Goal: Information Seeking & Learning: Learn about a topic

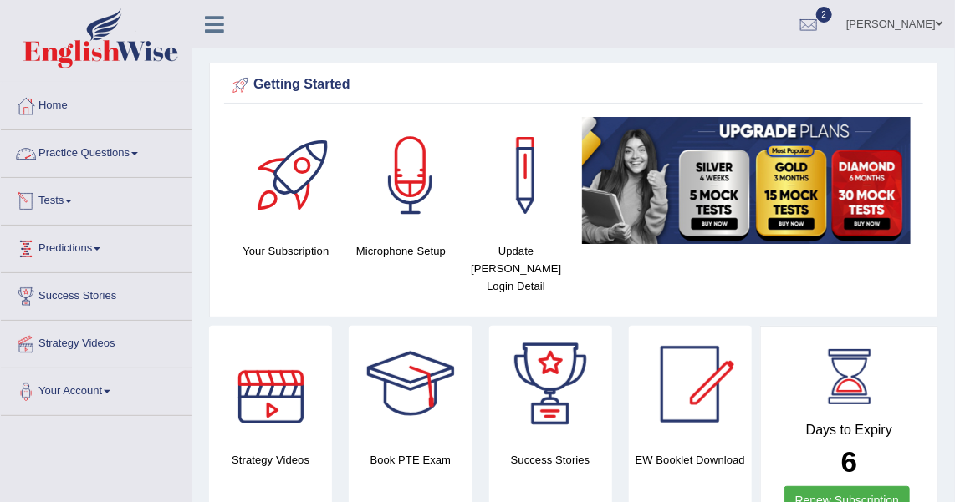
click at [69, 150] on link "Practice Questions" at bounding box center [96, 151] width 191 height 42
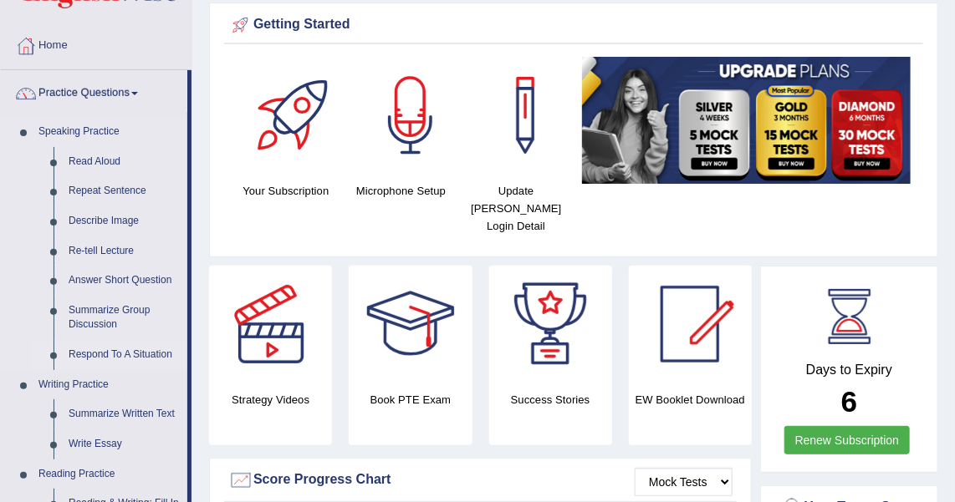
scroll to position [134, 0]
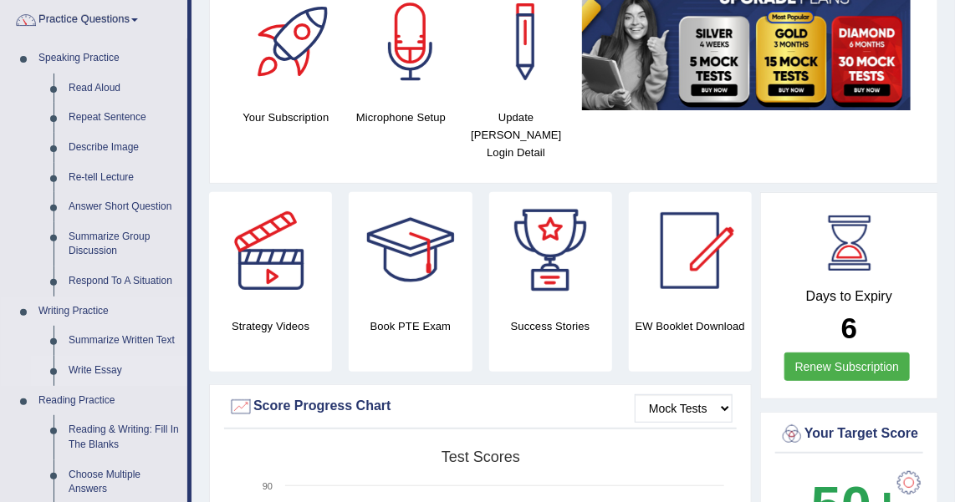
click at [87, 364] on link "Write Essay" at bounding box center [124, 371] width 126 height 30
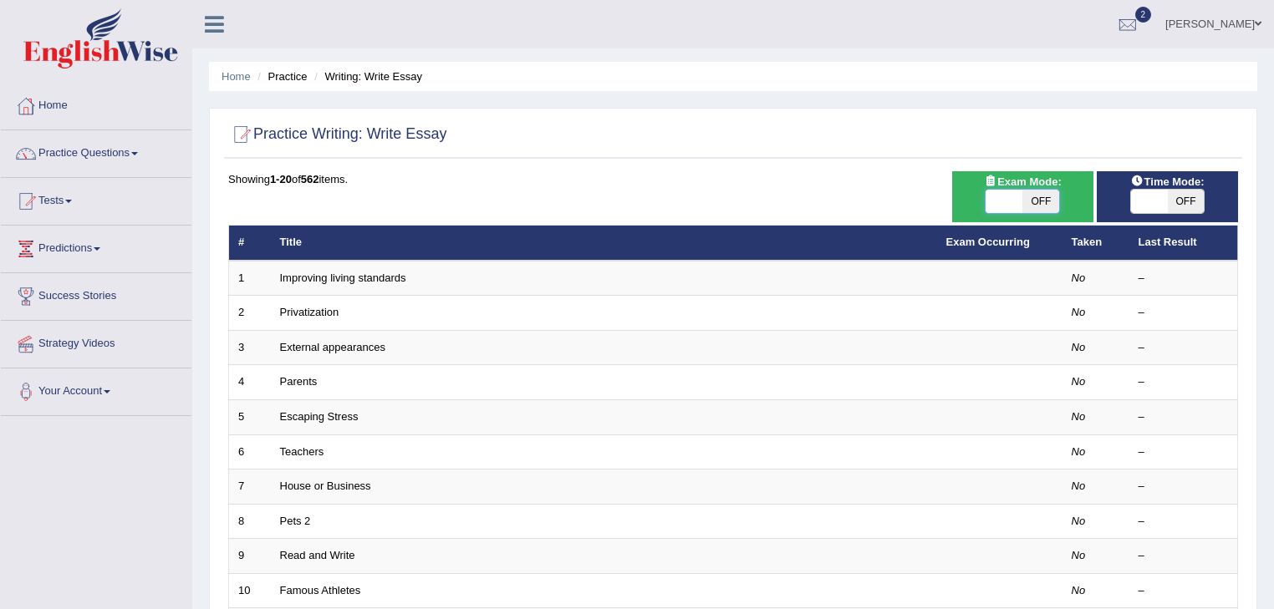
click at [954, 204] on span at bounding box center [1003, 201] width 37 height 23
click at [954, 201] on span at bounding box center [1003, 201] width 37 height 23
drag, startPoint x: 1029, startPoint y: 197, endPoint x: 1007, endPoint y: 201, distance: 22.0
click at [954, 201] on div "ON OFF" at bounding box center [1004, 201] width 110 height 23
click at [954, 201] on span at bounding box center [1003, 201] width 37 height 23
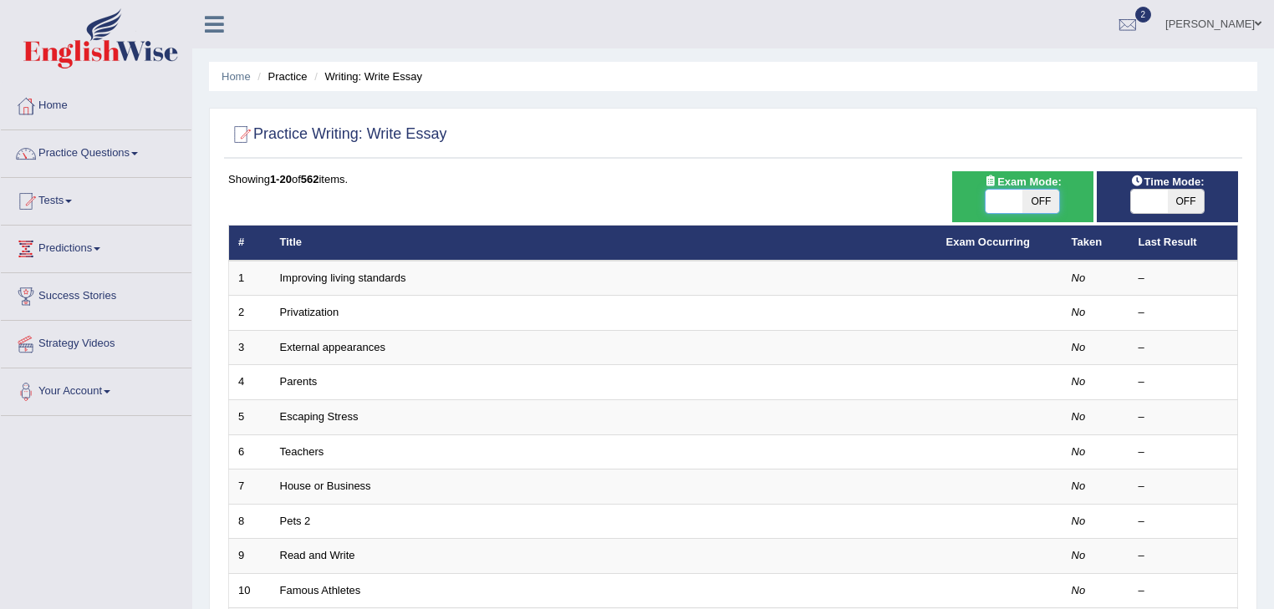
checkbox input "true"
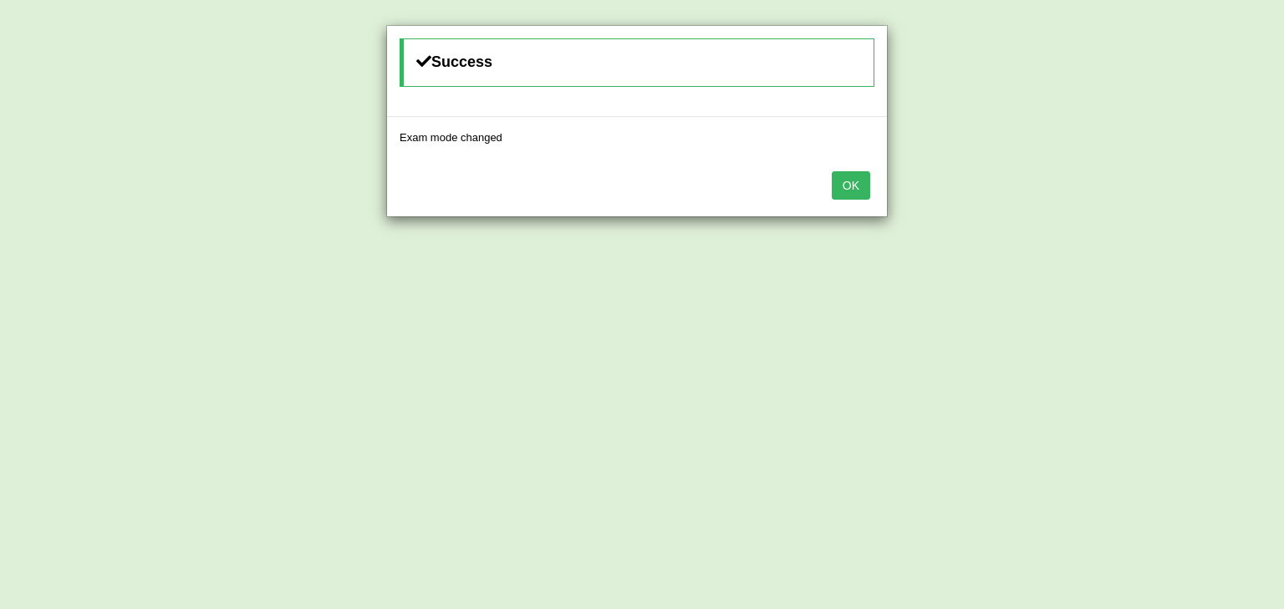
click at [849, 177] on button "OK" at bounding box center [851, 185] width 38 height 28
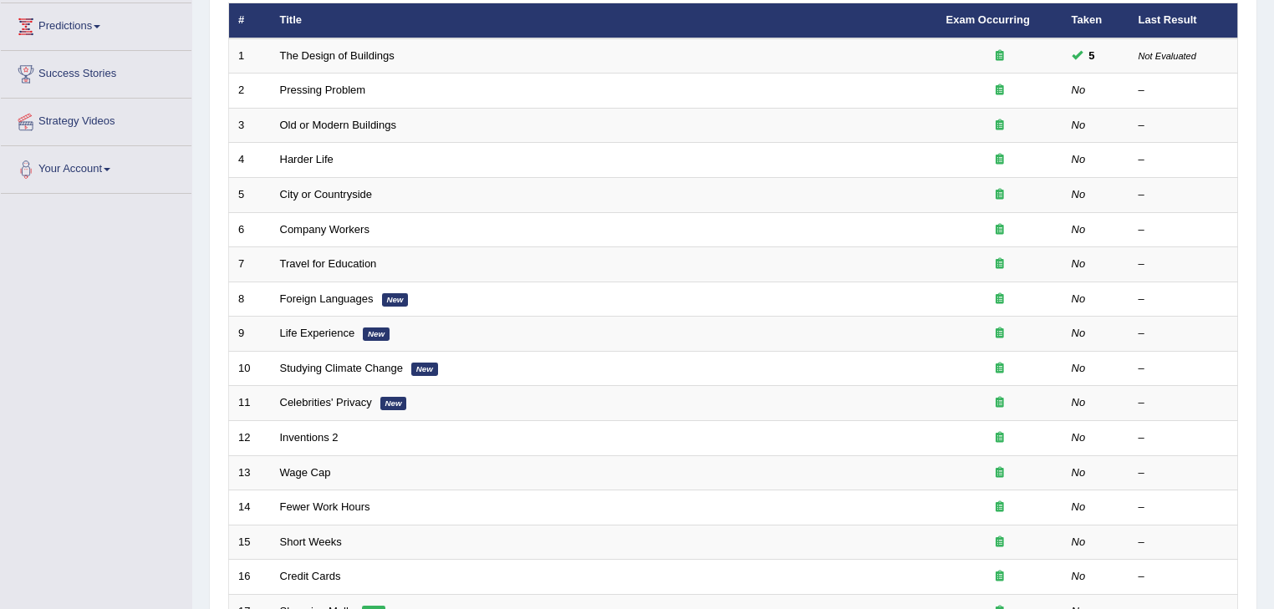
scroll to position [492, 0]
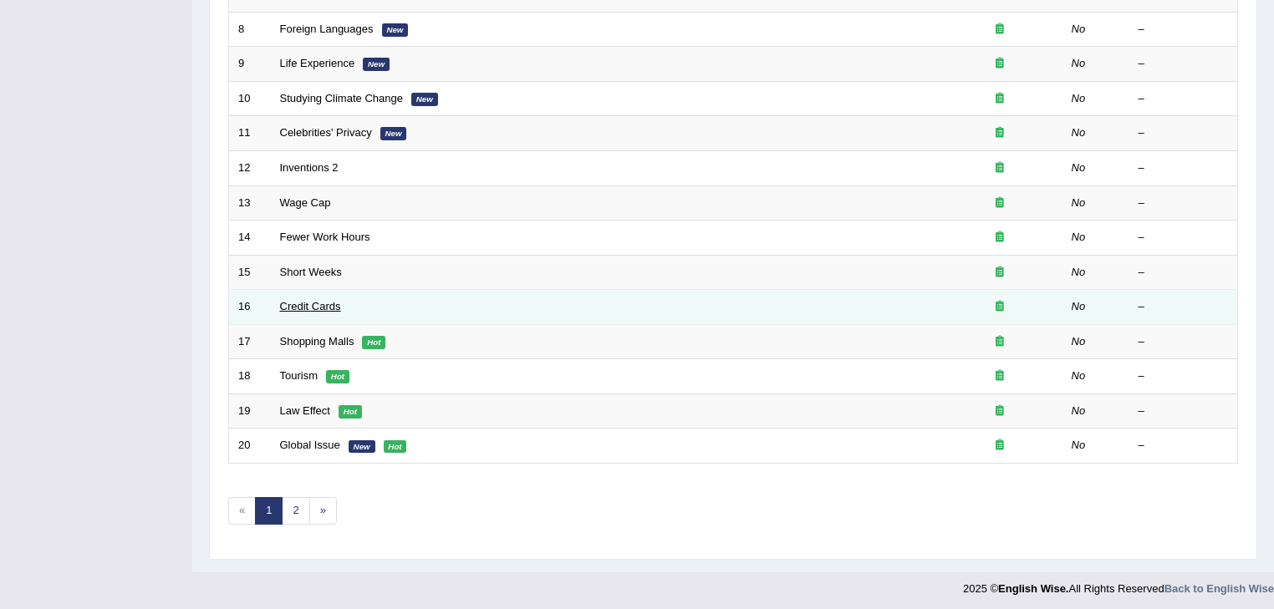
click at [314, 302] on link "Credit Cards" at bounding box center [310, 306] width 61 height 13
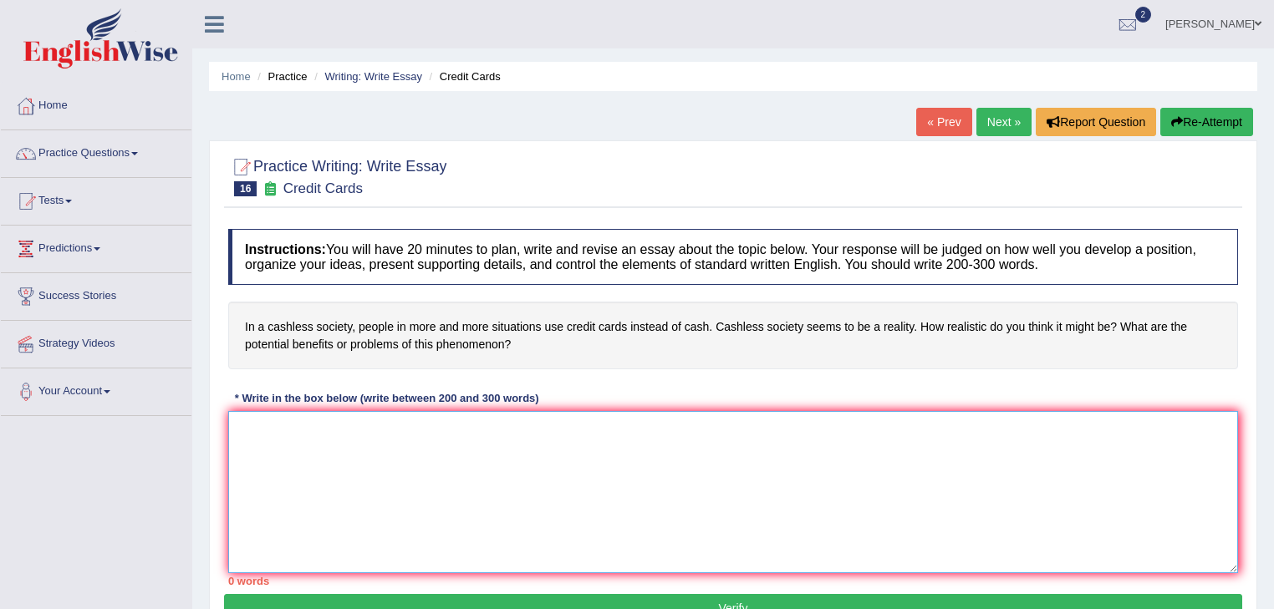
click at [284, 441] on textarea at bounding box center [733, 492] width 1010 height 162
paste textarea "Lo ips dolo s ametcon ad elitseddoe temp ……. In ut laboree, dol magna aliqua en…"
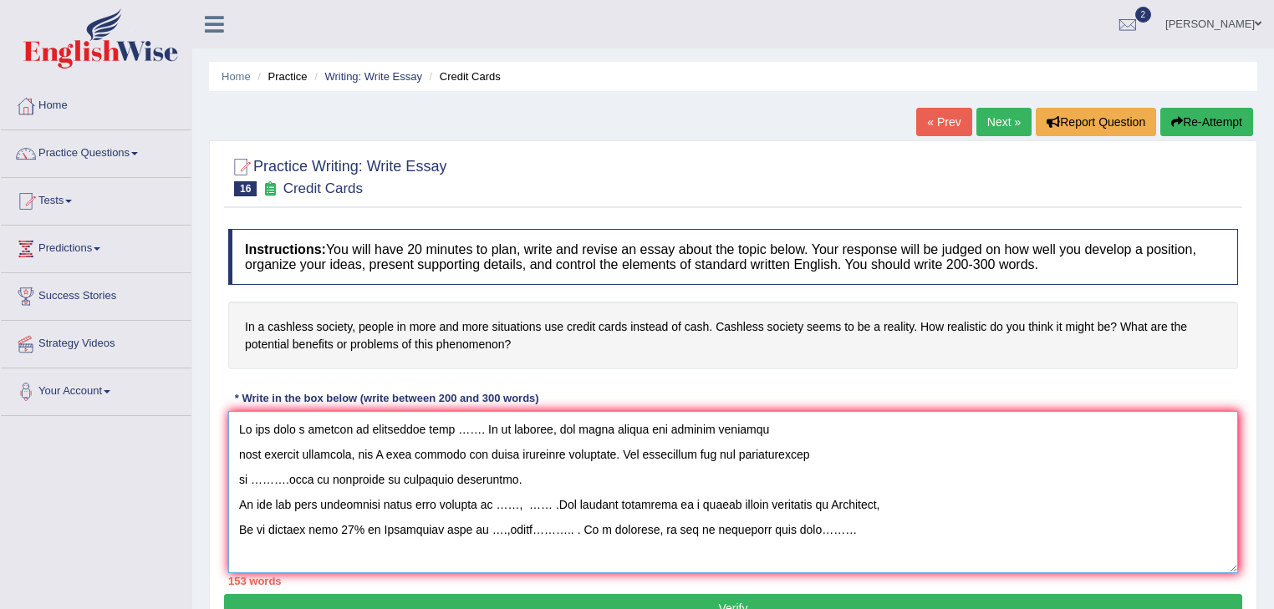
scroll to position [114, 0]
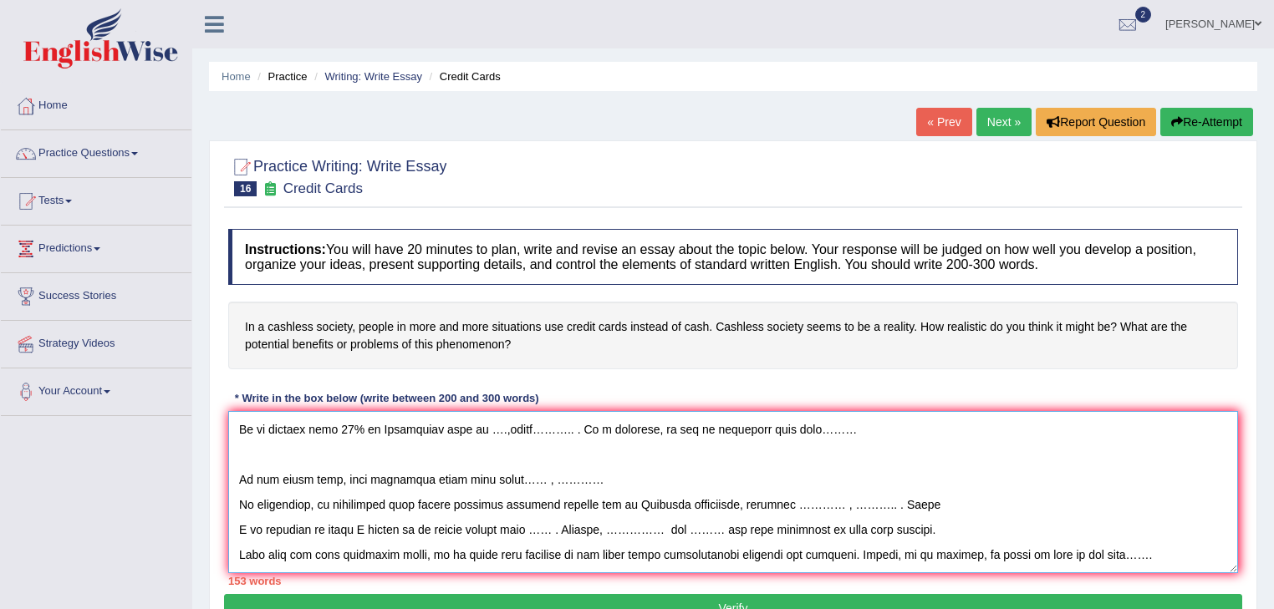
click at [256, 440] on textarea at bounding box center [733, 492] width 1010 height 162
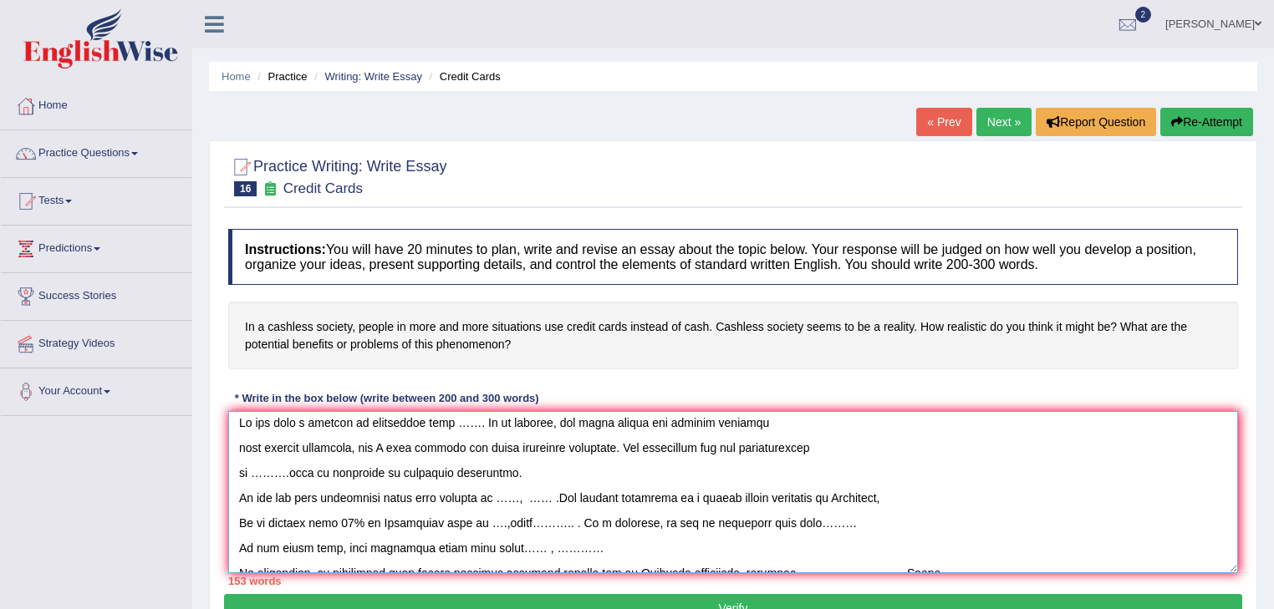
scroll to position [0, 0]
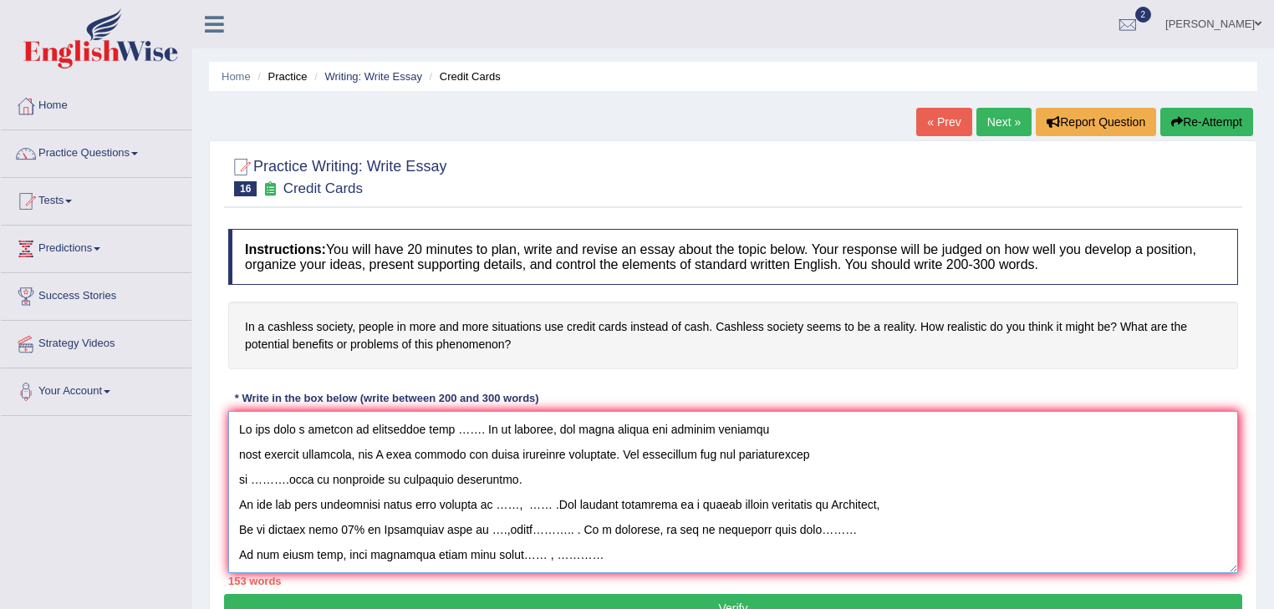
click at [441, 426] on textarea at bounding box center [733, 492] width 1010 height 162
click at [635, 457] on textarea at bounding box center [733, 492] width 1010 height 162
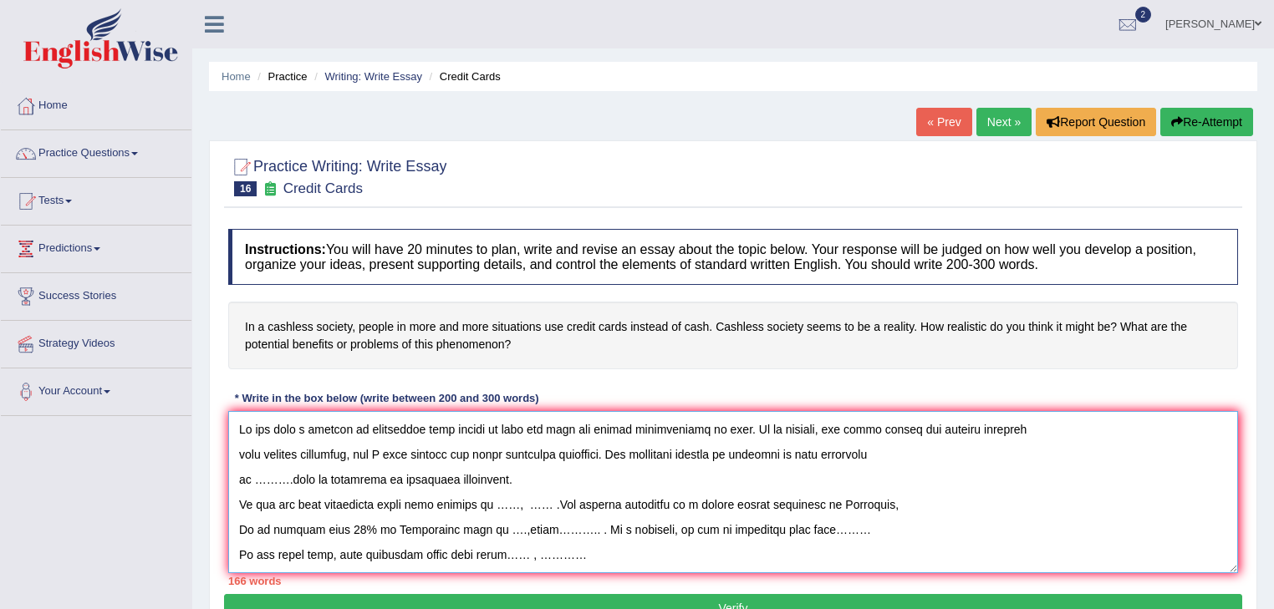
click at [882, 451] on textarea at bounding box center [733, 492] width 1010 height 162
click at [291, 481] on textarea at bounding box center [733, 492] width 1010 height 162
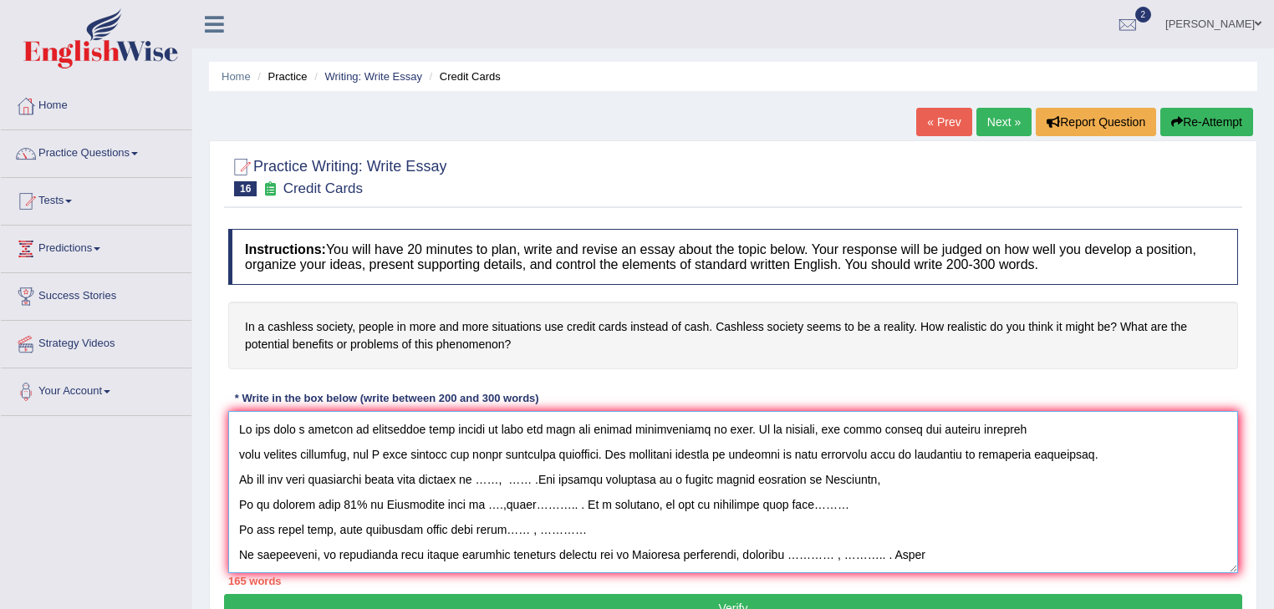
click at [532, 480] on textarea at bounding box center [733, 492] width 1010 height 162
click at [473, 502] on textarea at bounding box center [733, 492] width 1010 height 162
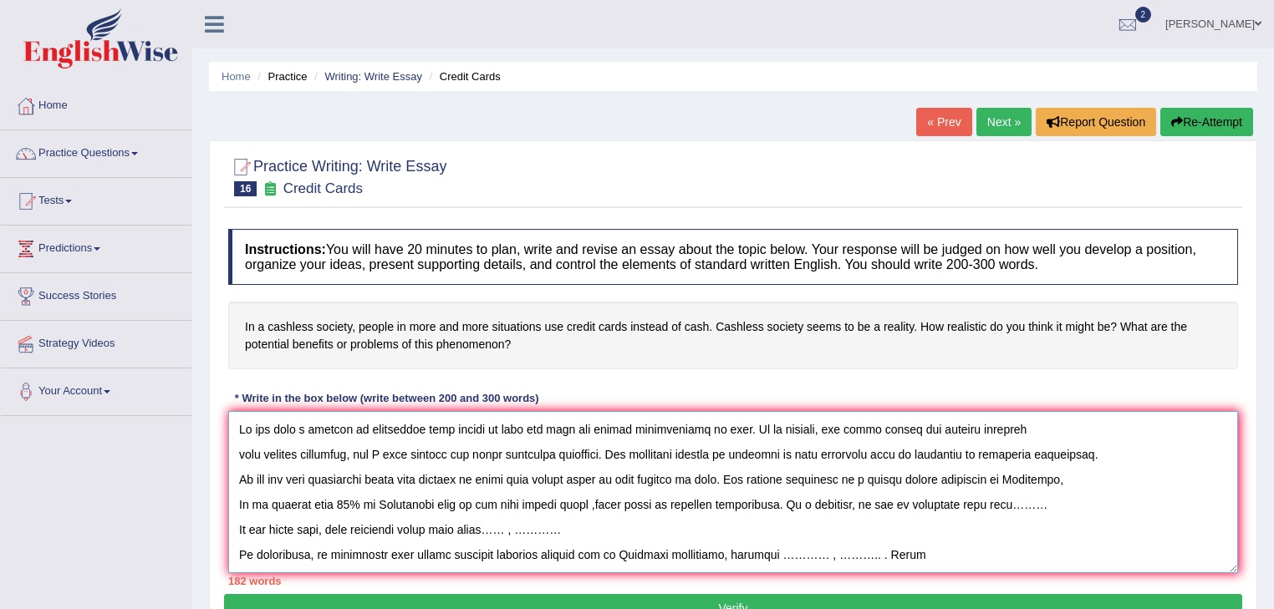
click at [1018, 504] on textarea at bounding box center [733, 492] width 1010 height 162
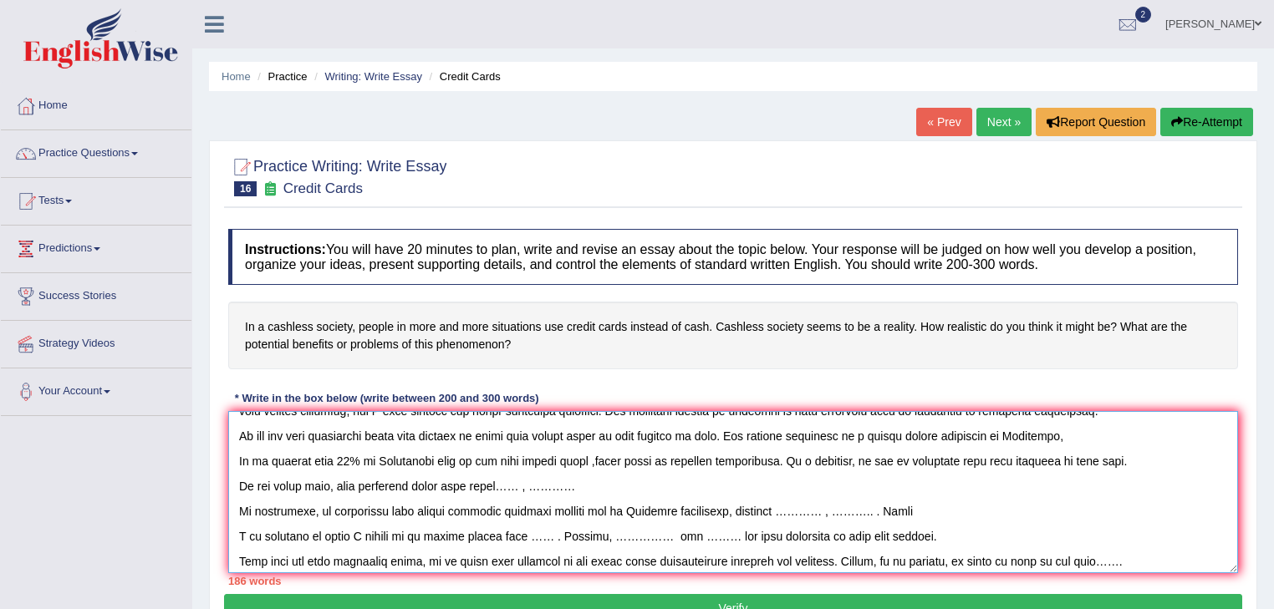
scroll to position [67, 0]
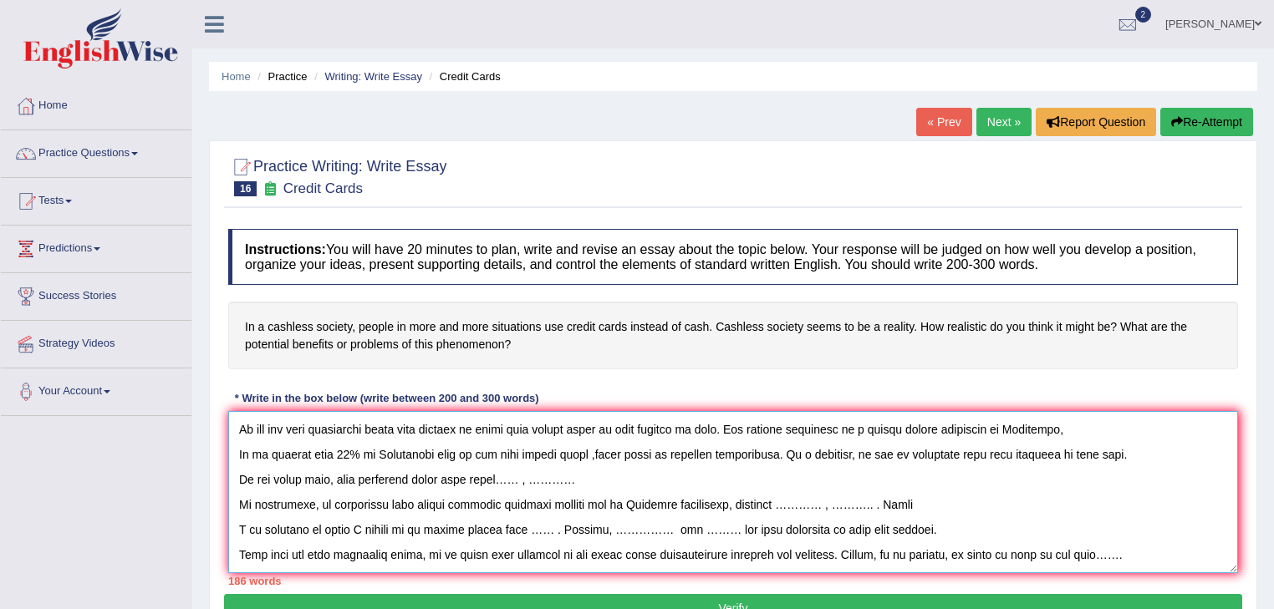
click at [603, 465] on textarea at bounding box center [733, 492] width 1010 height 162
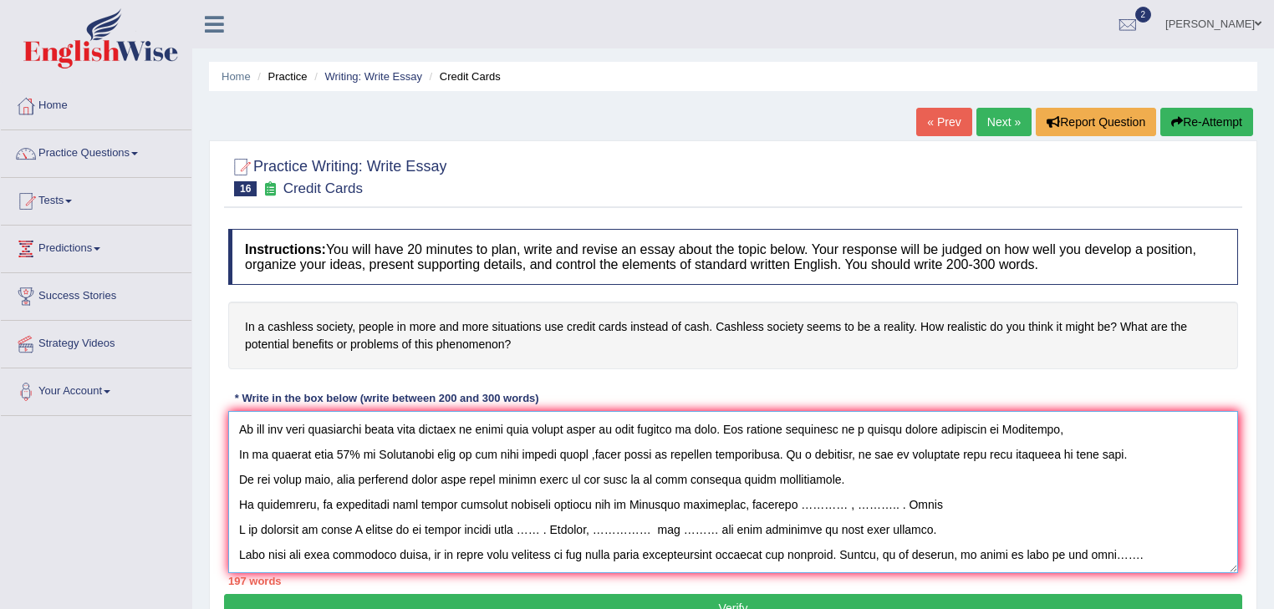
click at [875, 489] on textarea at bounding box center [733, 492] width 1010 height 162
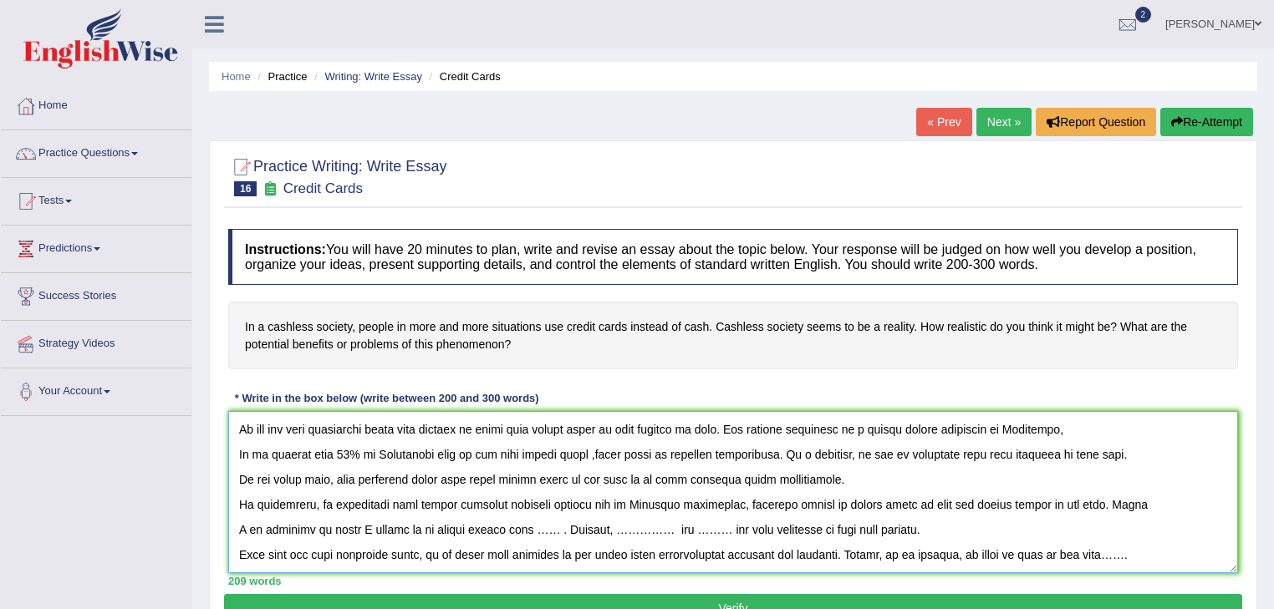
scroll to position [75, 0]
click at [552, 502] on textarea at bounding box center [733, 492] width 1010 height 162
click at [776, 500] on textarea at bounding box center [733, 492] width 1010 height 162
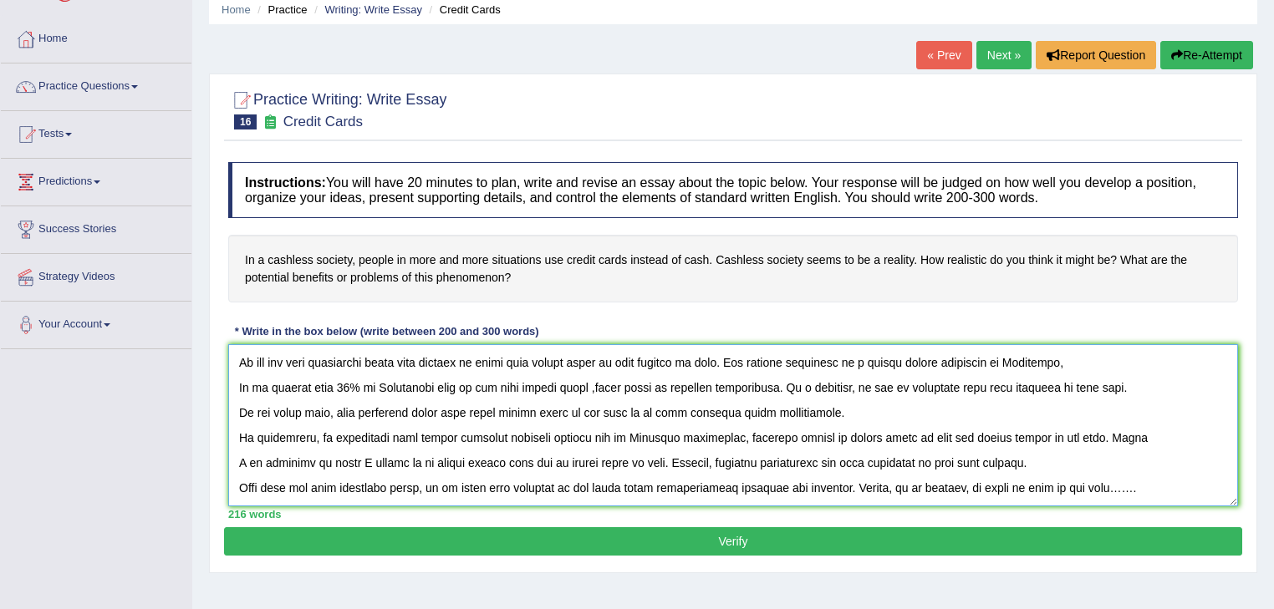
click at [837, 461] on textarea at bounding box center [733, 425] width 1010 height 162
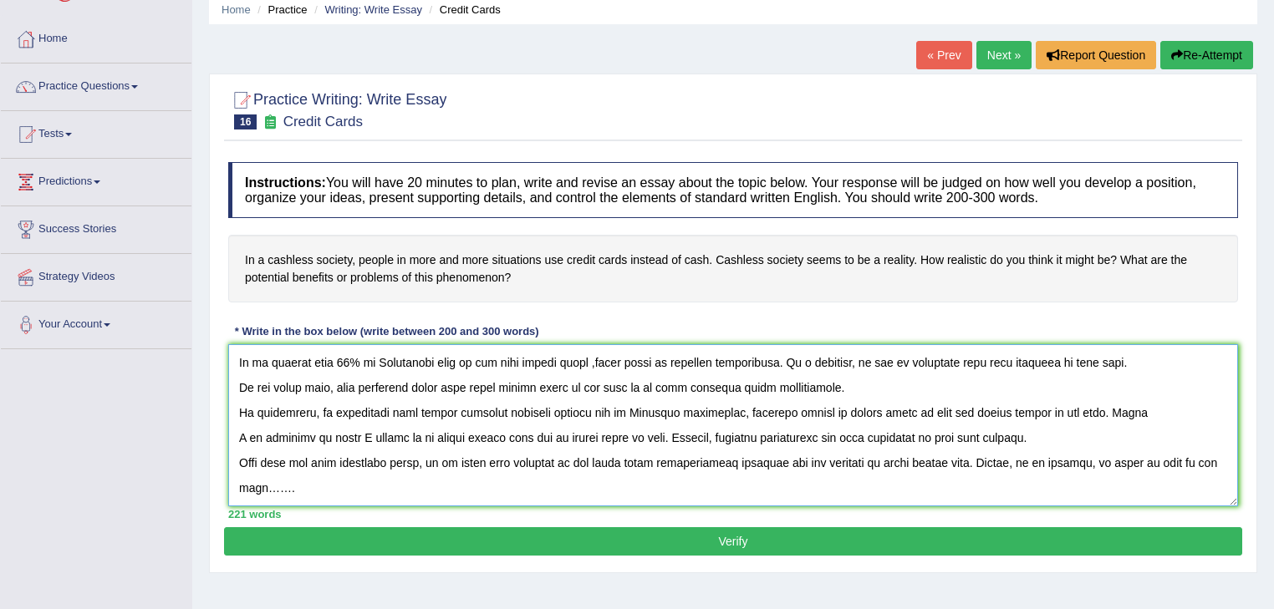
click at [290, 491] on textarea at bounding box center [733, 425] width 1010 height 162
type textarea "It has been a subject of discussion that people in more and more use credit car…"
click at [653, 537] on button "Verify" at bounding box center [733, 541] width 1018 height 28
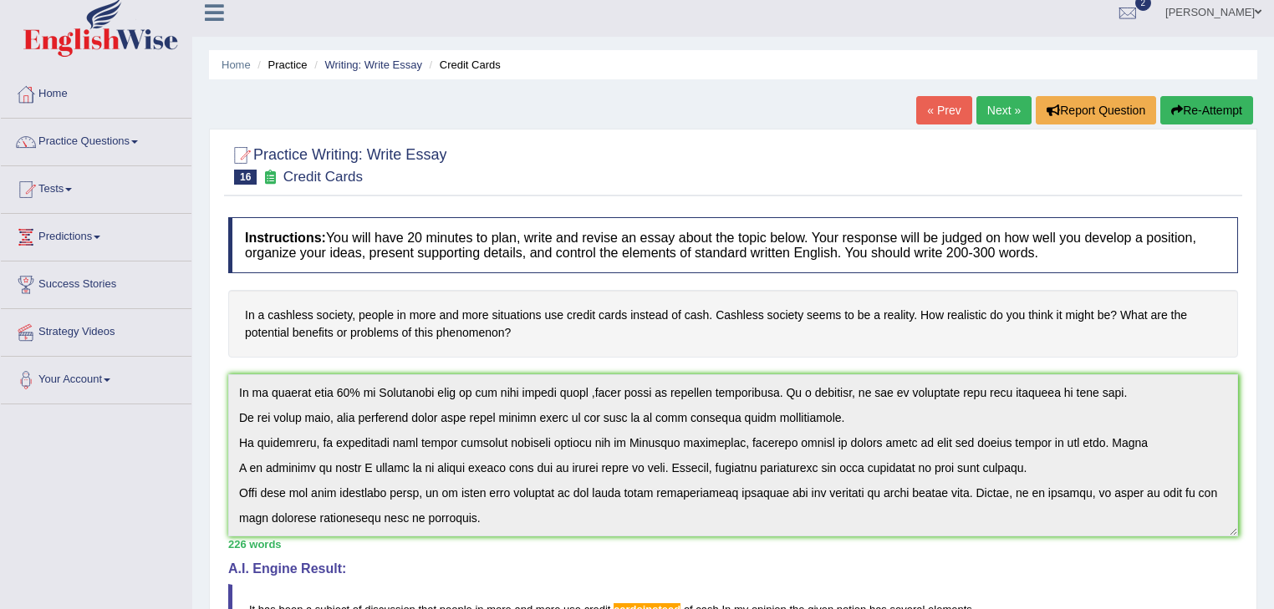
click at [499, 534] on div "Instructions: You will have 20 minutes to plan, write and revise an essay about…" at bounding box center [733, 566] width 1018 height 715
click at [1204, 109] on button "Re-Attempt" at bounding box center [1206, 110] width 93 height 28
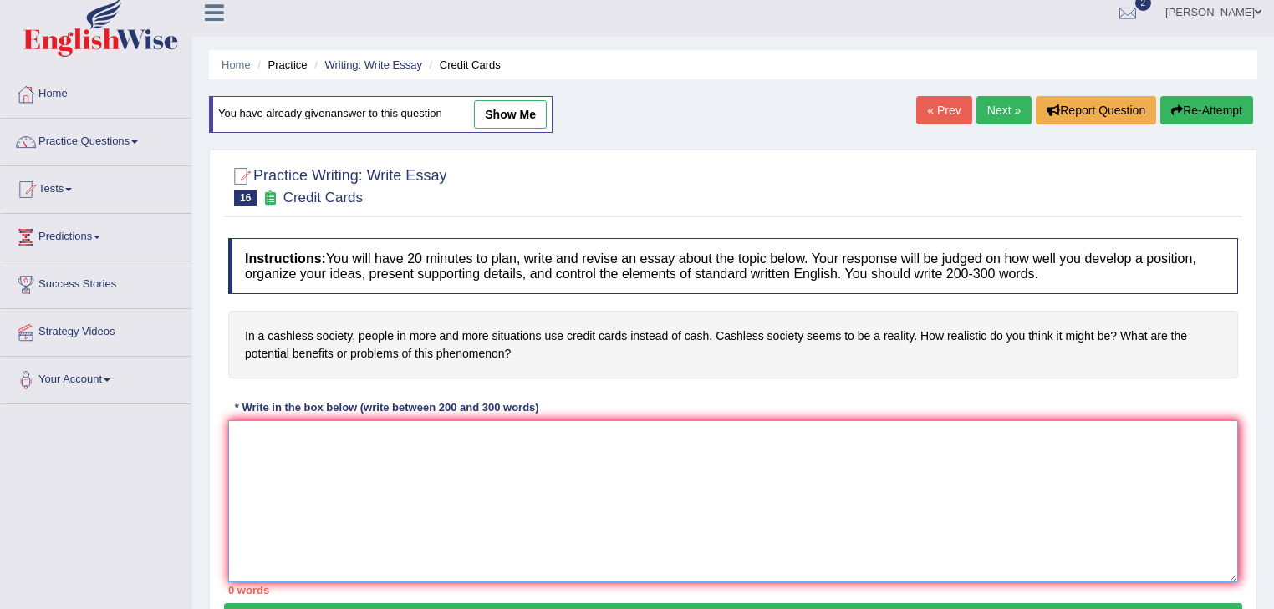
click at [271, 435] on textarea at bounding box center [733, 501] width 1010 height 162
paste textarea "It has been a subject of discussion that people in more and more use credit car…"
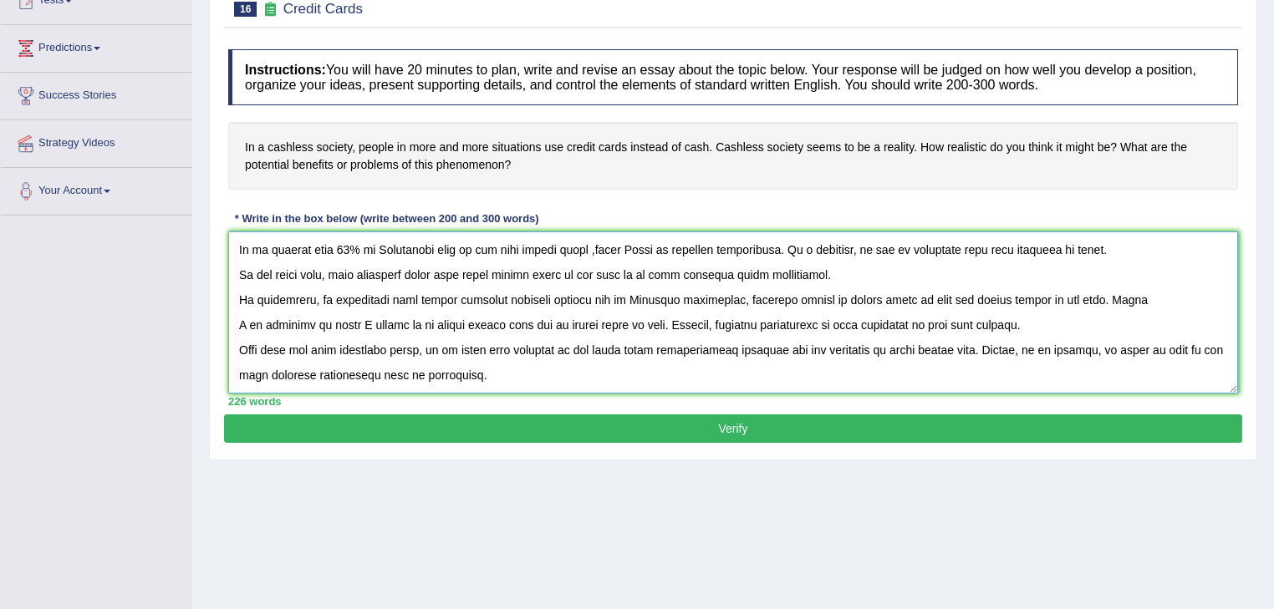
scroll to position [268, 0]
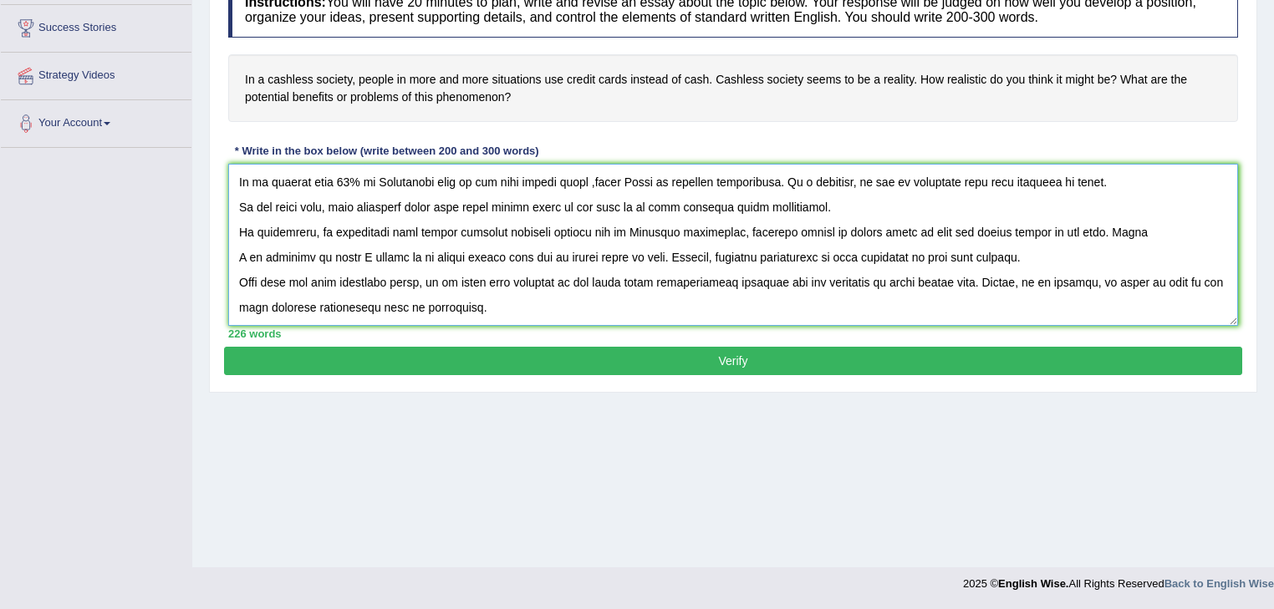
type textarea "It has been a subject of discussion that people in more and more use credit car…"
click at [675, 360] on button "Verify" at bounding box center [733, 361] width 1018 height 28
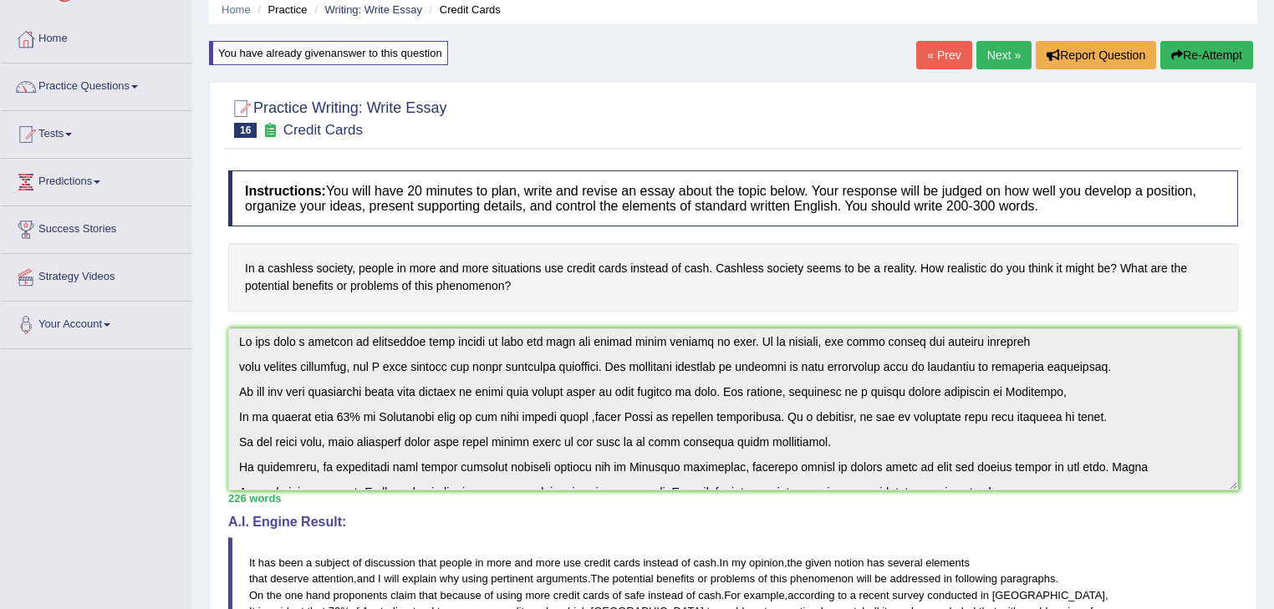
scroll to position [0, 0]
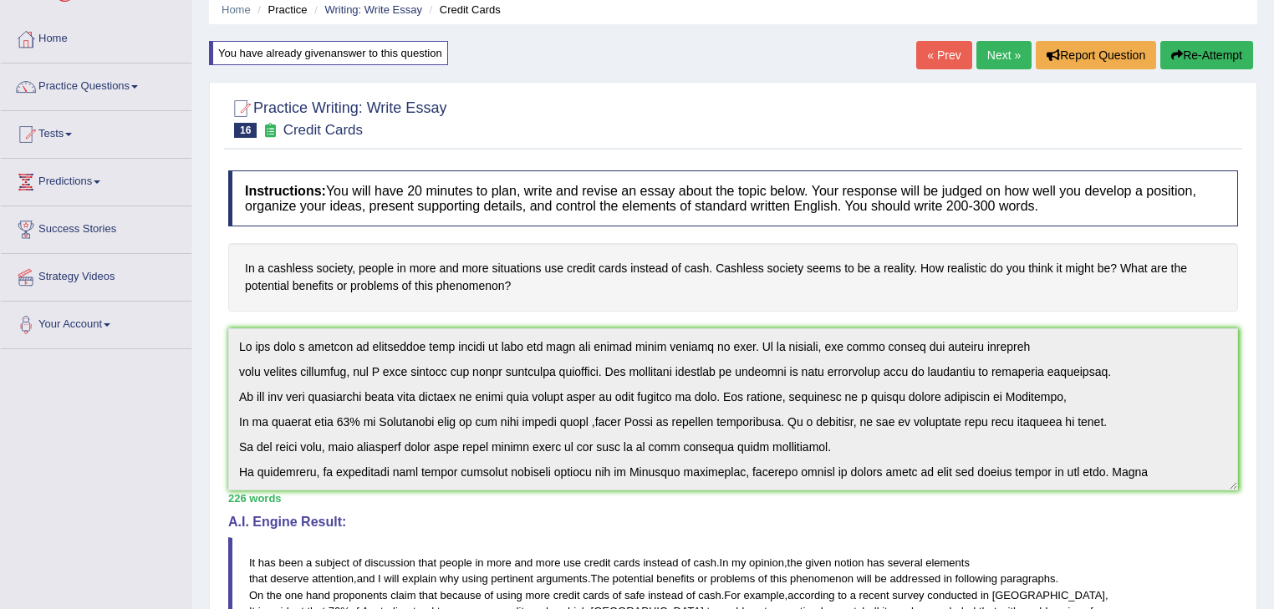
click at [221, 332] on div "Practice Writing: Write Essay 16 Credit Cards Instructions: You will have 20 mi…" at bounding box center [733, 530] width 1048 height 897
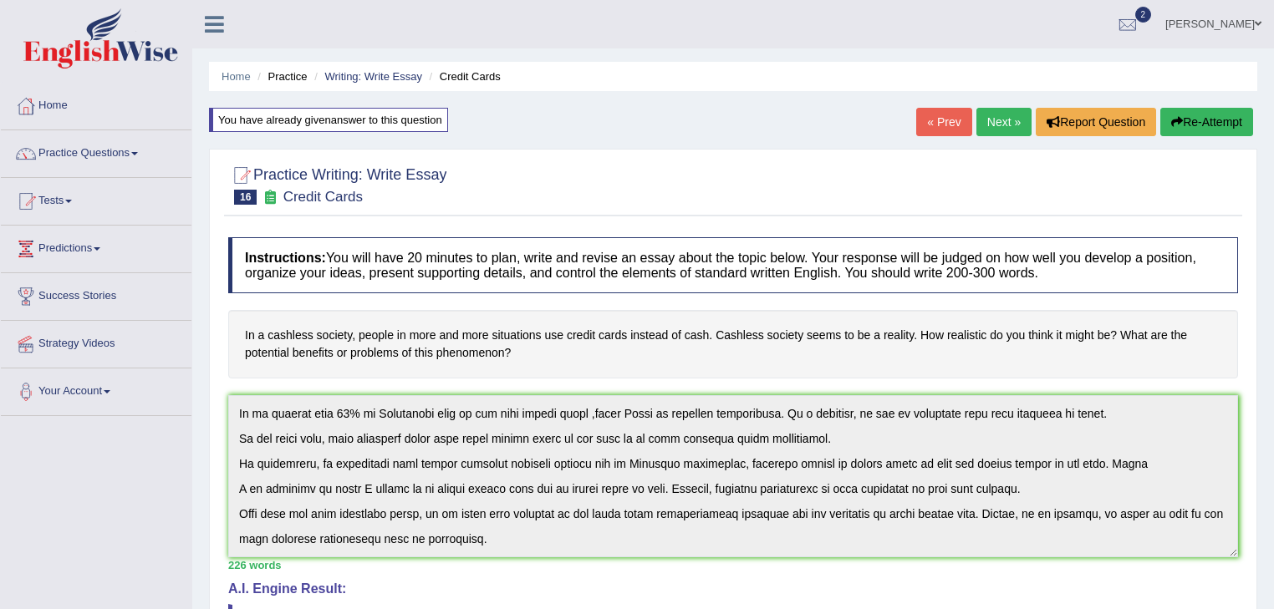
click at [1212, 123] on button "Re-Attempt" at bounding box center [1206, 122] width 93 height 28
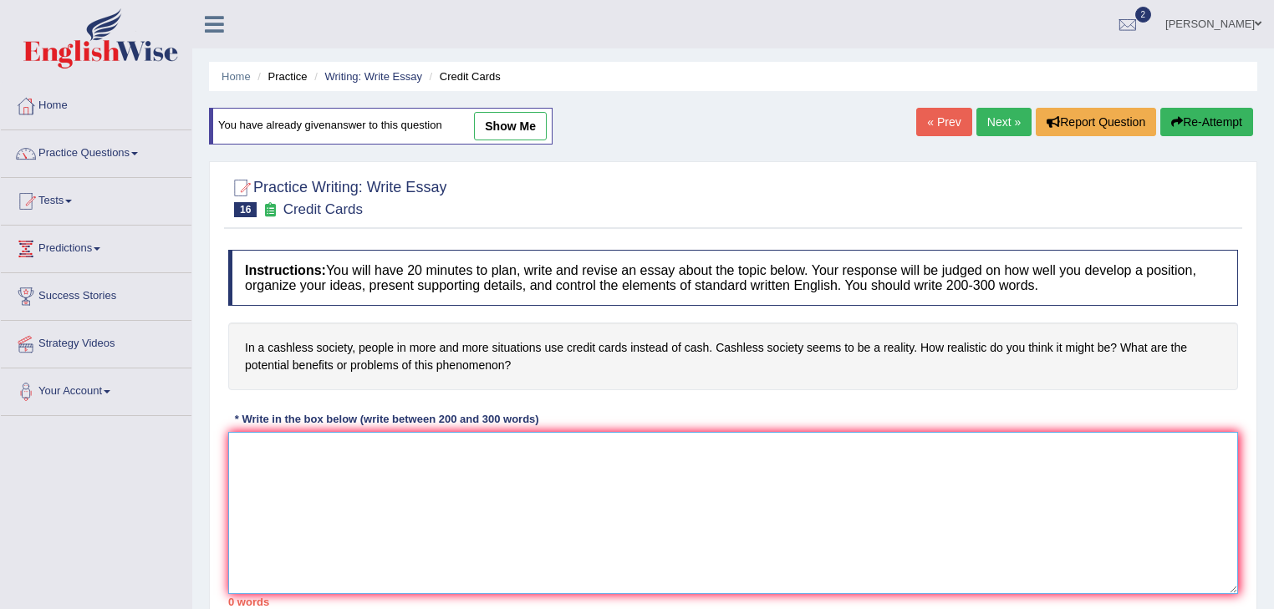
click at [306, 455] on textarea at bounding box center [733, 513] width 1010 height 162
paste textarea "It has been a subject of discussion that people in more and more use credit car…"
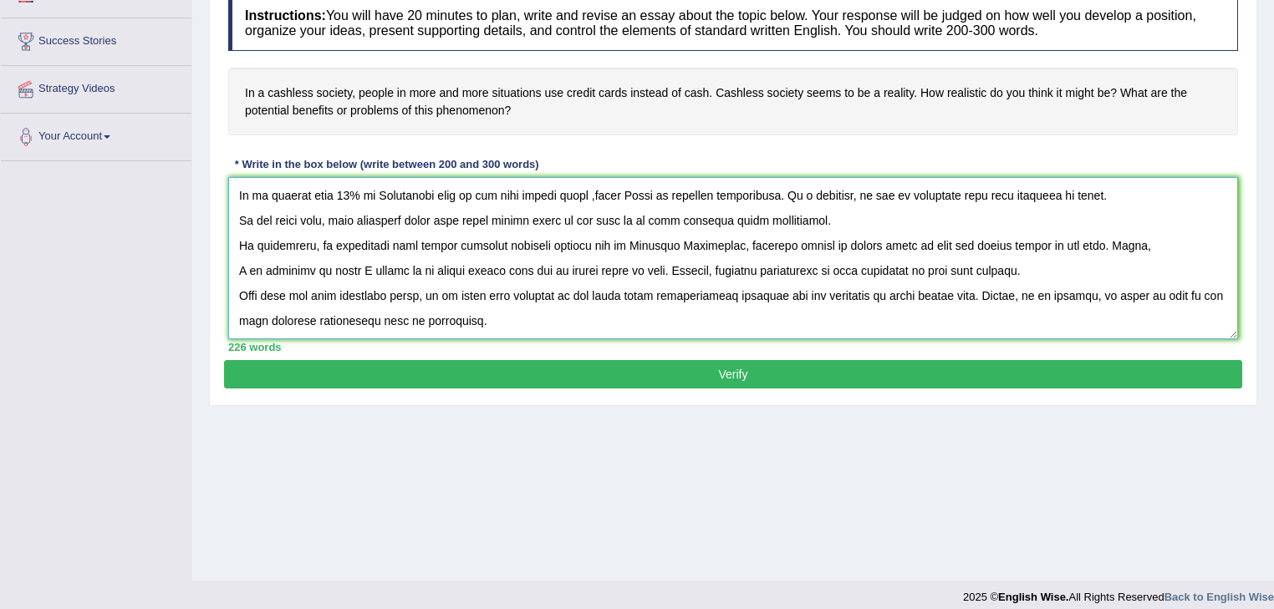
scroll to position [267, 0]
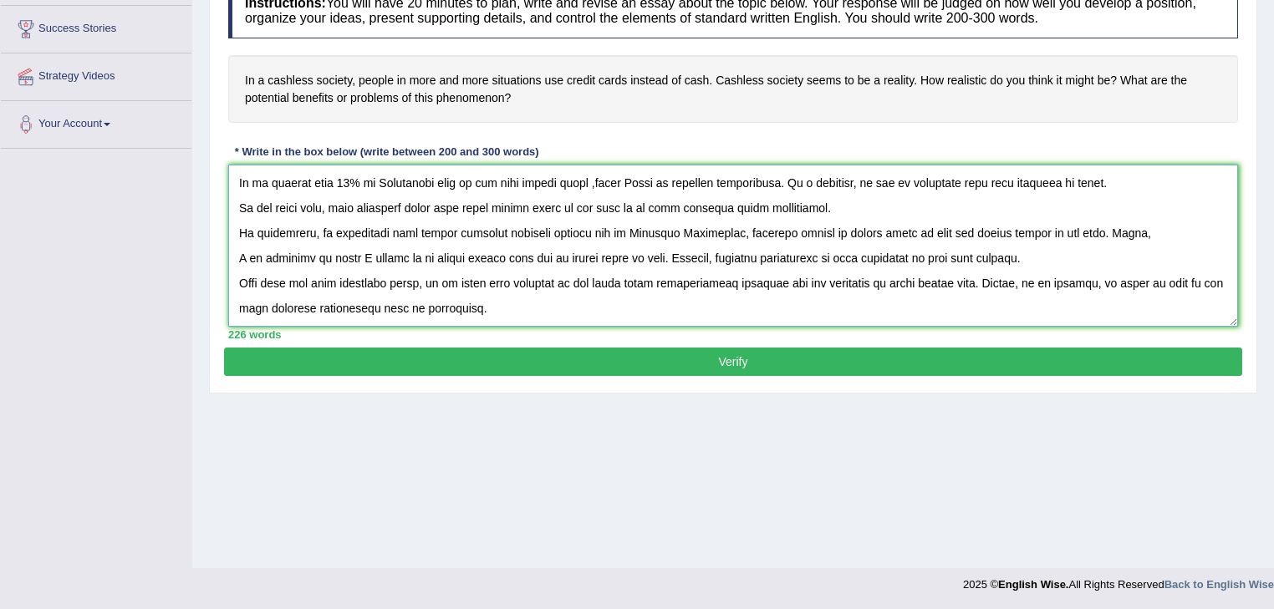
type textarea "It has been a subject of discussion that people in more and more use credit car…"
click at [725, 360] on button "Verify" at bounding box center [733, 362] width 1018 height 28
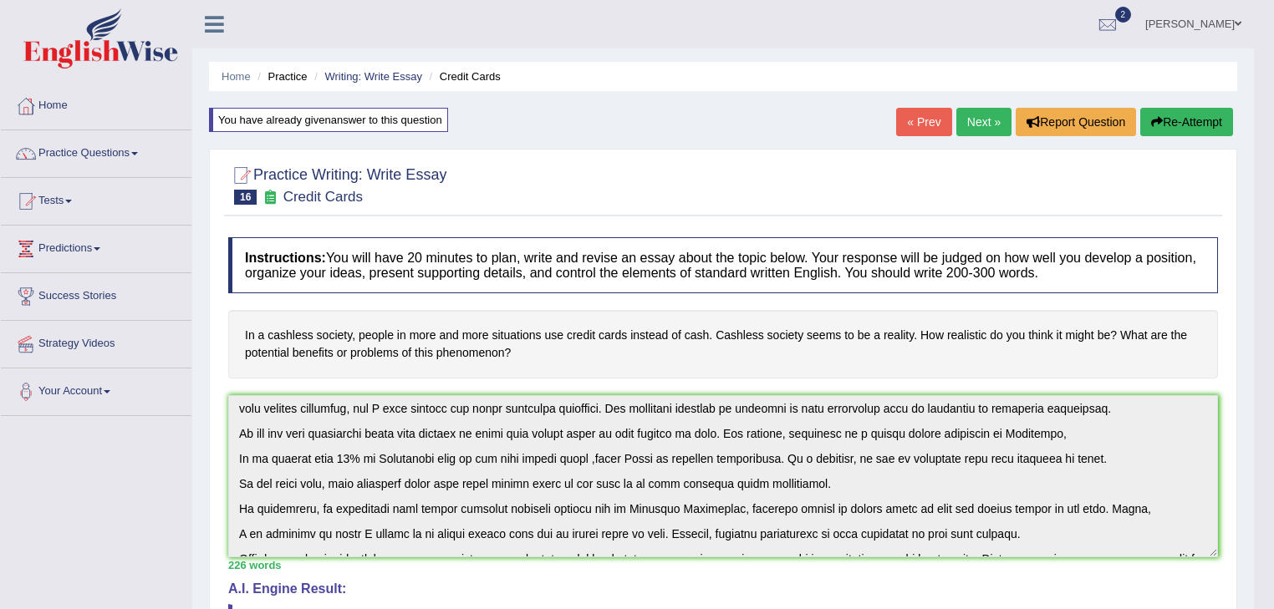
scroll to position [0, 0]
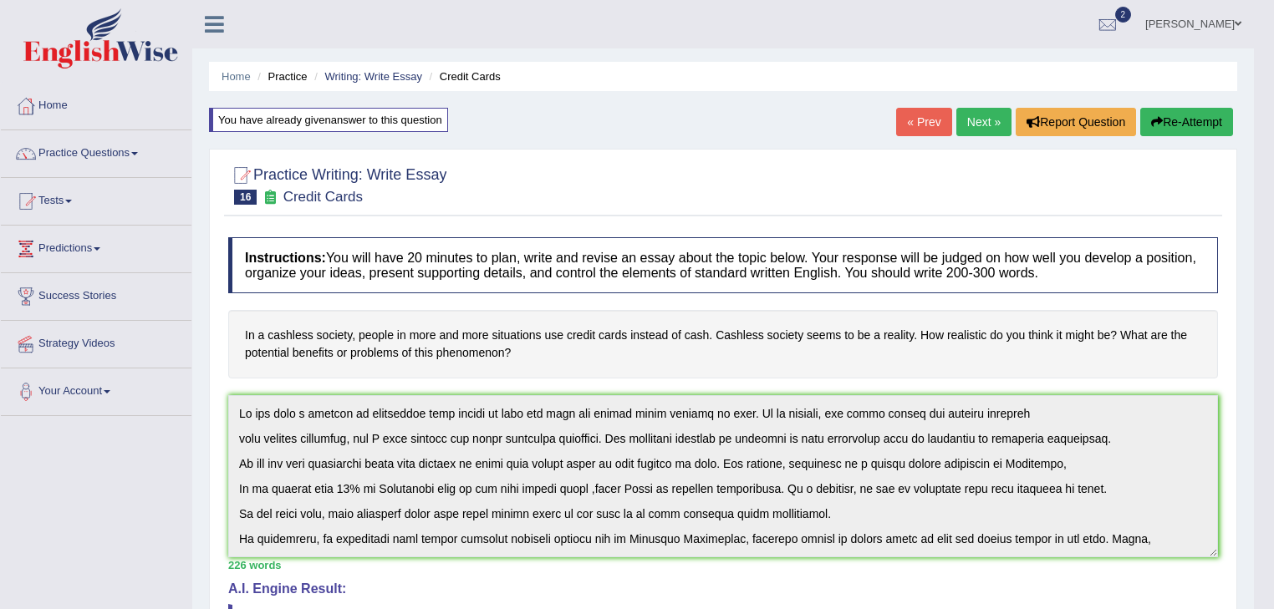
click at [1182, 121] on button "Re-Attempt" at bounding box center [1186, 122] width 93 height 28
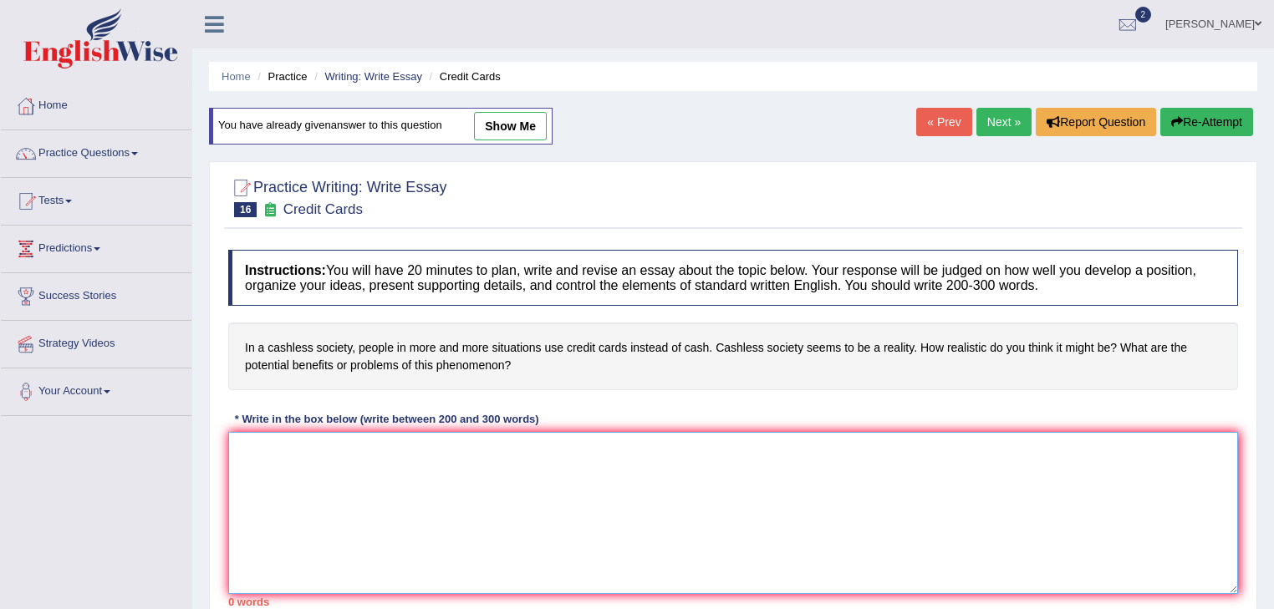
click at [252, 456] on textarea at bounding box center [733, 513] width 1010 height 162
paste textarea "It has been a subject of discussion that people in more and more use credit car…"
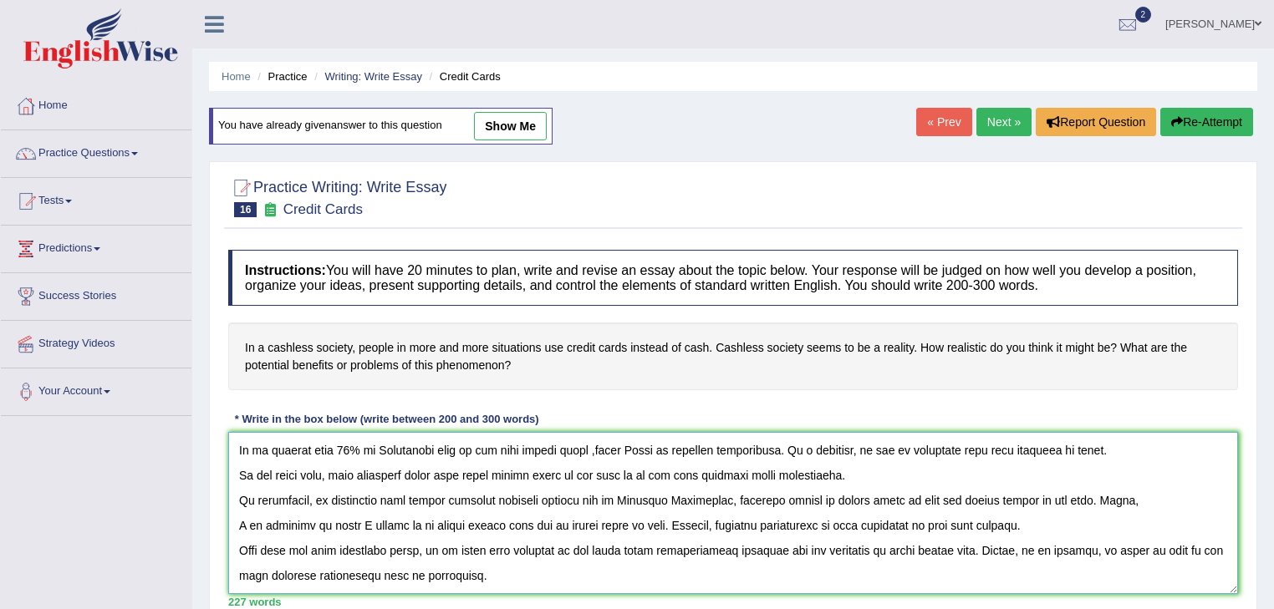
scroll to position [114, 0]
type textarea "It has been a subject of discussion that people in more and more use credit car…"
click at [1182, 120] on button "Re-Attempt" at bounding box center [1206, 122] width 93 height 28
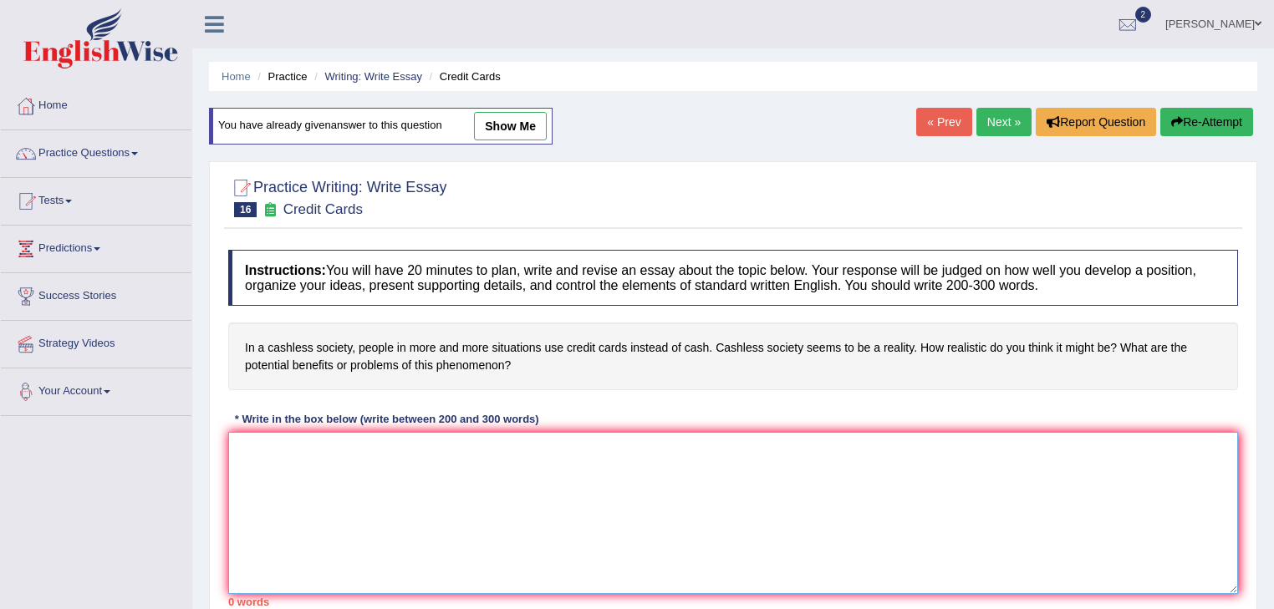
click at [317, 457] on textarea at bounding box center [733, 513] width 1010 height 162
paste textarea "It has been a subject of discussion that people in more and more use credit car…"
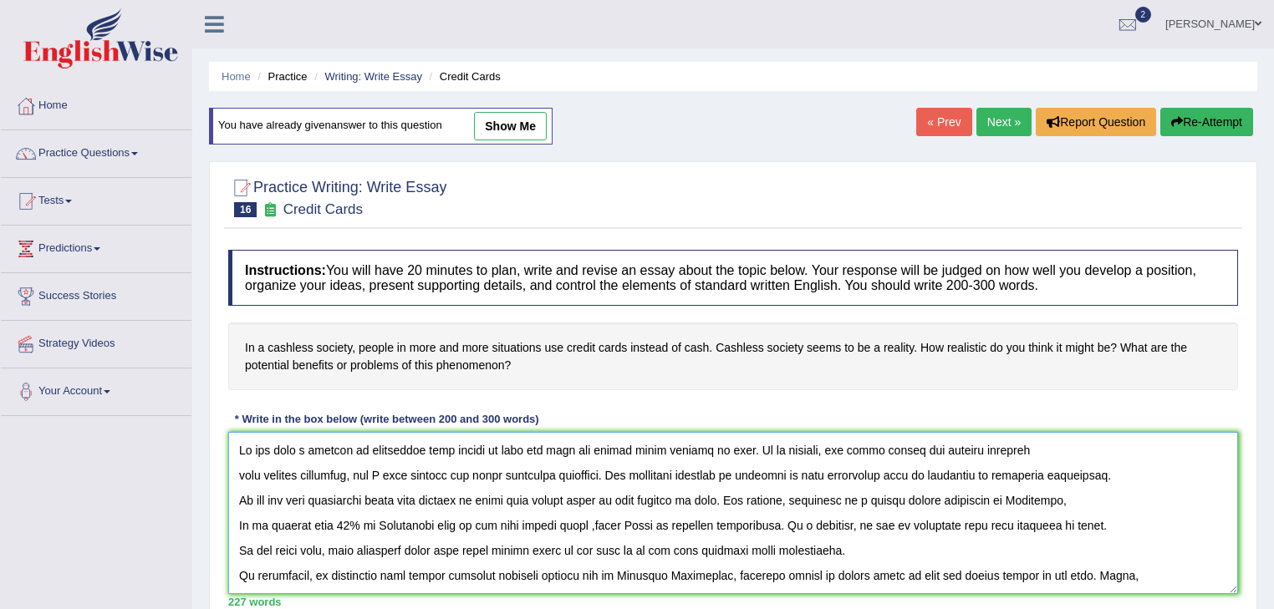
click at [614, 524] on textarea at bounding box center [733, 513] width 1010 height 162
click at [1100, 520] on textarea at bounding box center [733, 513] width 1010 height 162
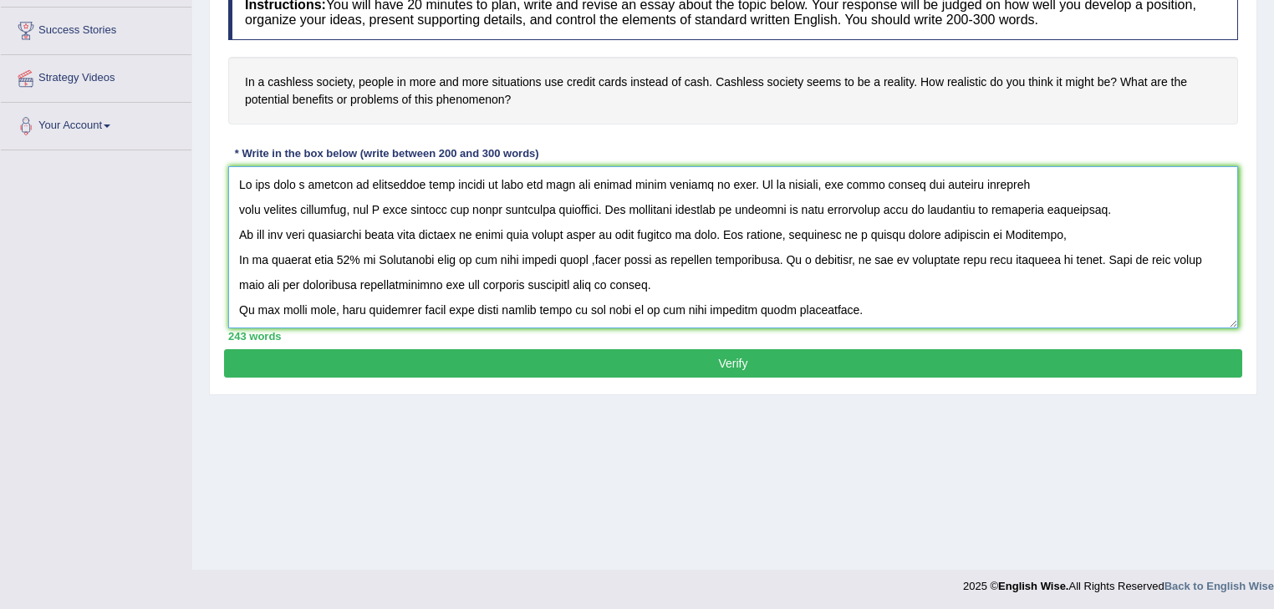
scroll to position [268, 0]
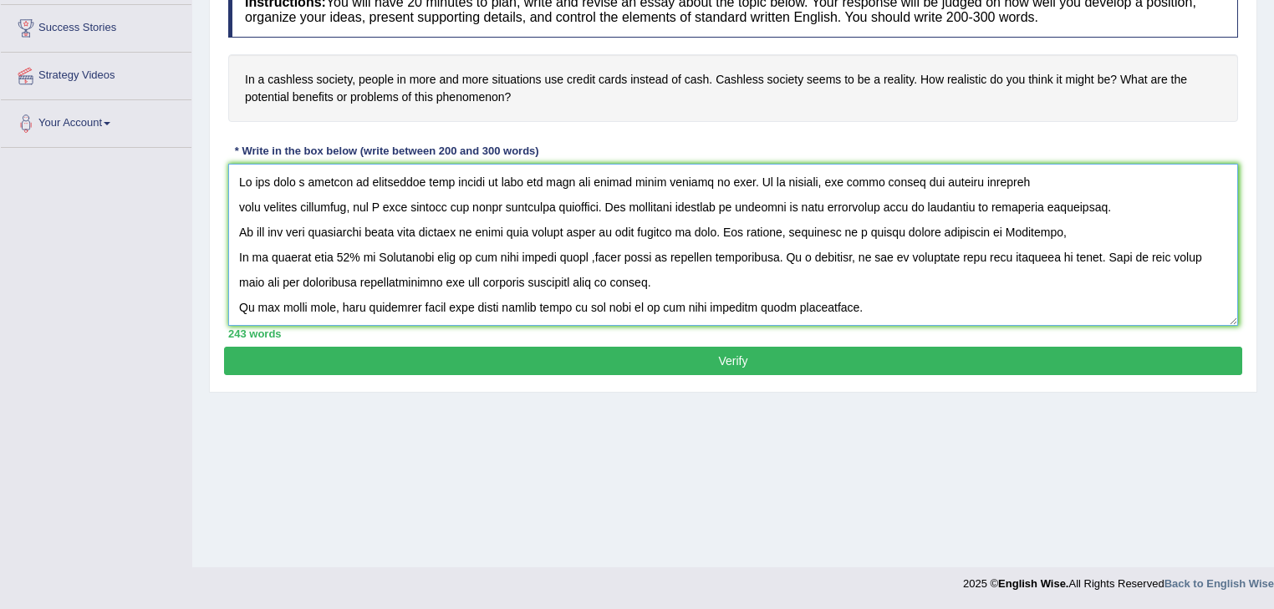
type textarea "It has been a subject of discussion that people in more and more use credit car…"
click at [725, 361] on button "Verify" at bounding box center [733, 361] width 1018 height 28
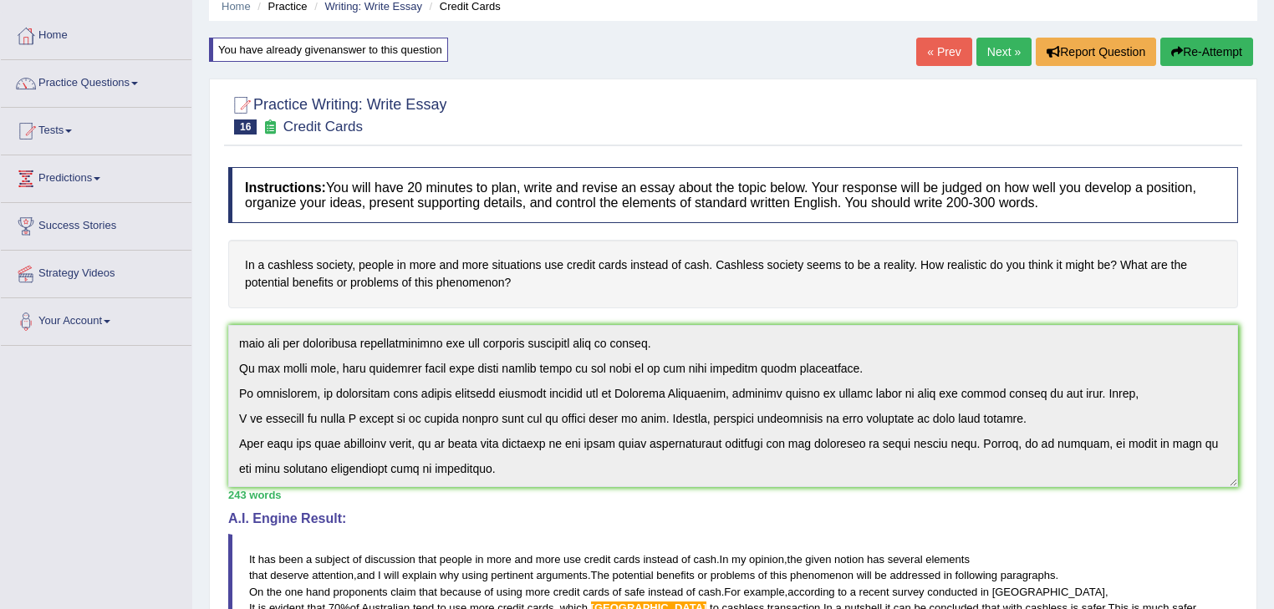
scroll to position [0, 0]
